Goal: Task Accomplishment & Management: Use online tool/utility

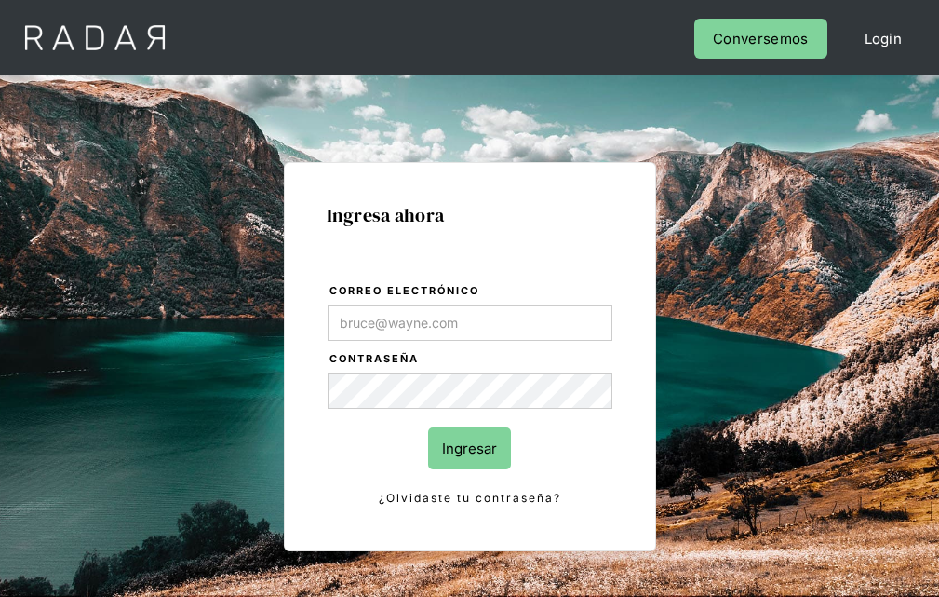
type input "[EMAIL_ADDRESS][PERSON_NAME][DOMAIN_NAME]"
click at [469, 448] on input "Ingresar" at bounding box center [469, 448] width 83 height 42
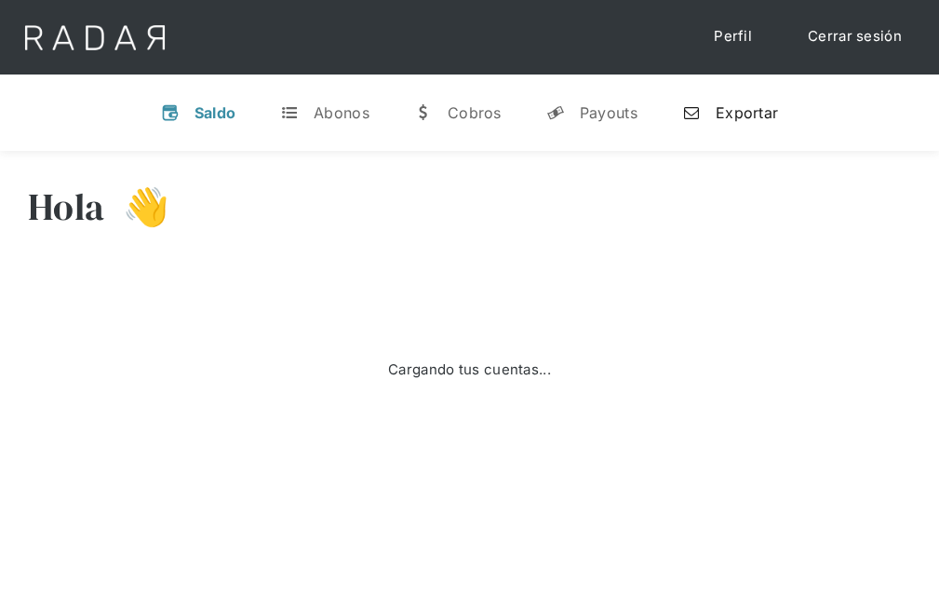
click at [730, 112] on div "Exportar" at bounding box center [747, 112] width 62 height 19
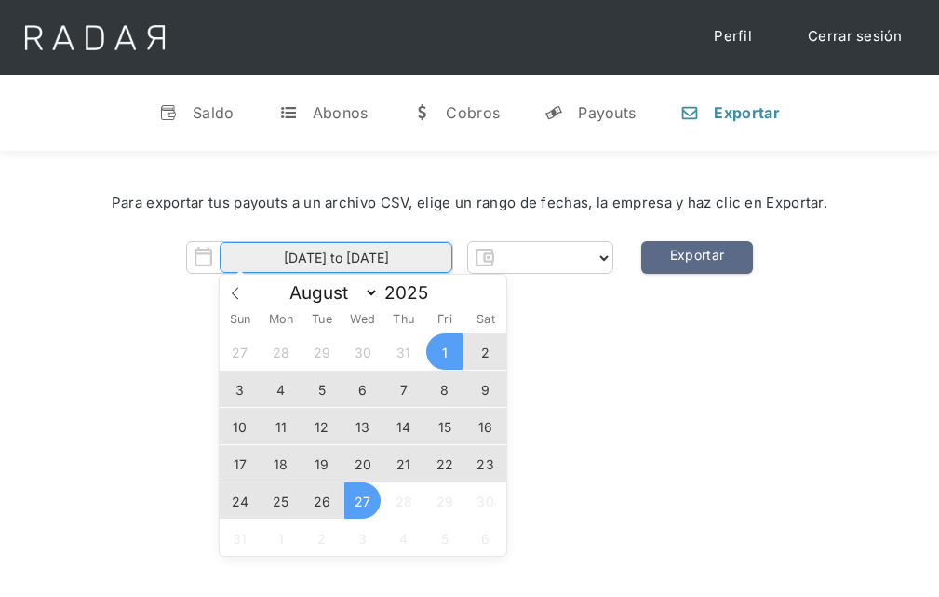
click at [336, 258] on input "[DATE] to [DATE]" at bounding box center [336, 257] width 233 height 31
click at [322, 501] on span "26" at bounding box center [321, 500] width 36 height 36
type input "[DATE]"
select select "prontopaga"
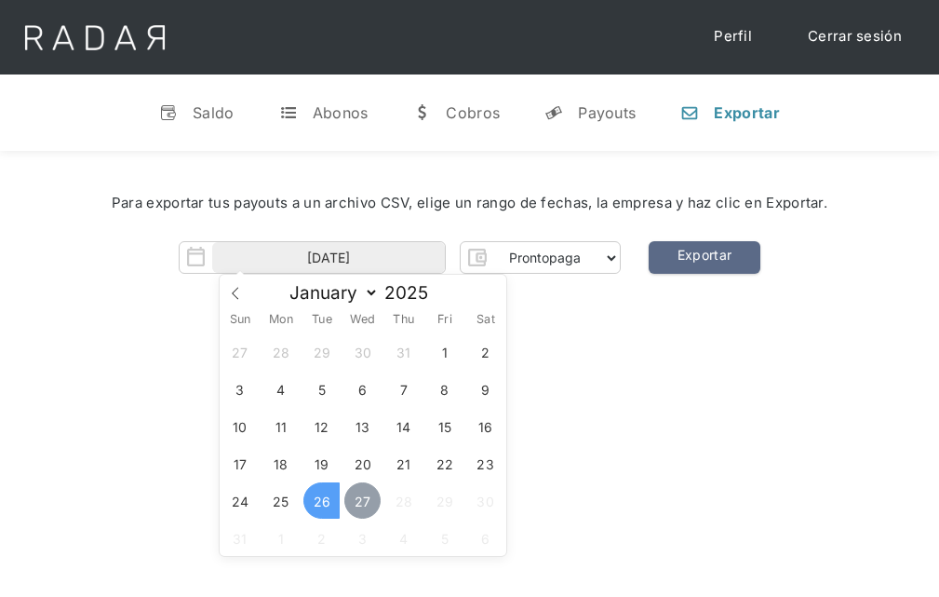
click at [363, 501] on span "27" at bounding box center [362, 500] width 36 height 36
type input "[DATE] to [DATE]"
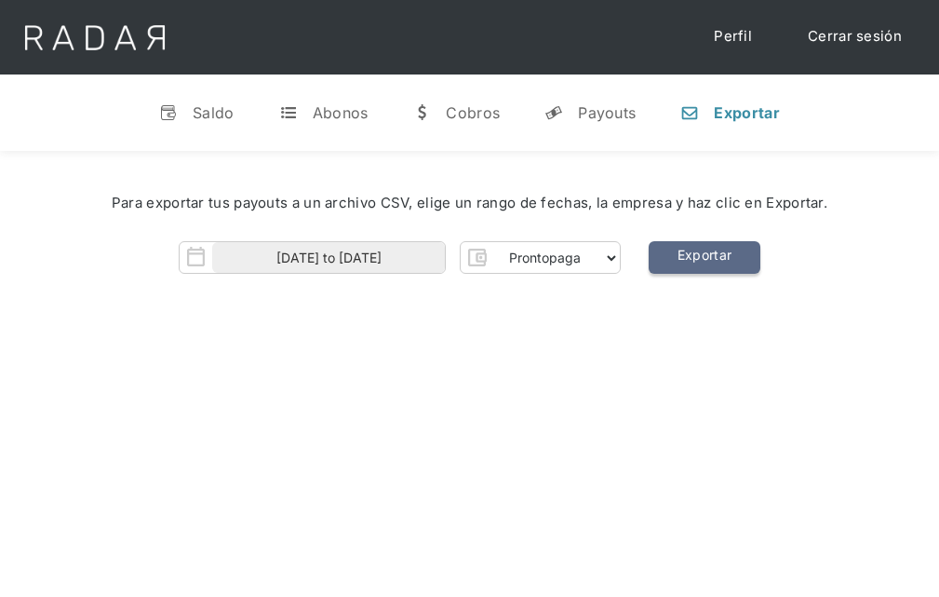
click at [704, 258] on link "Exportar" at bounding box center [705, 257] width 112 height 33
